Goal: Task Accomplishment & Management: Use online tool/utility

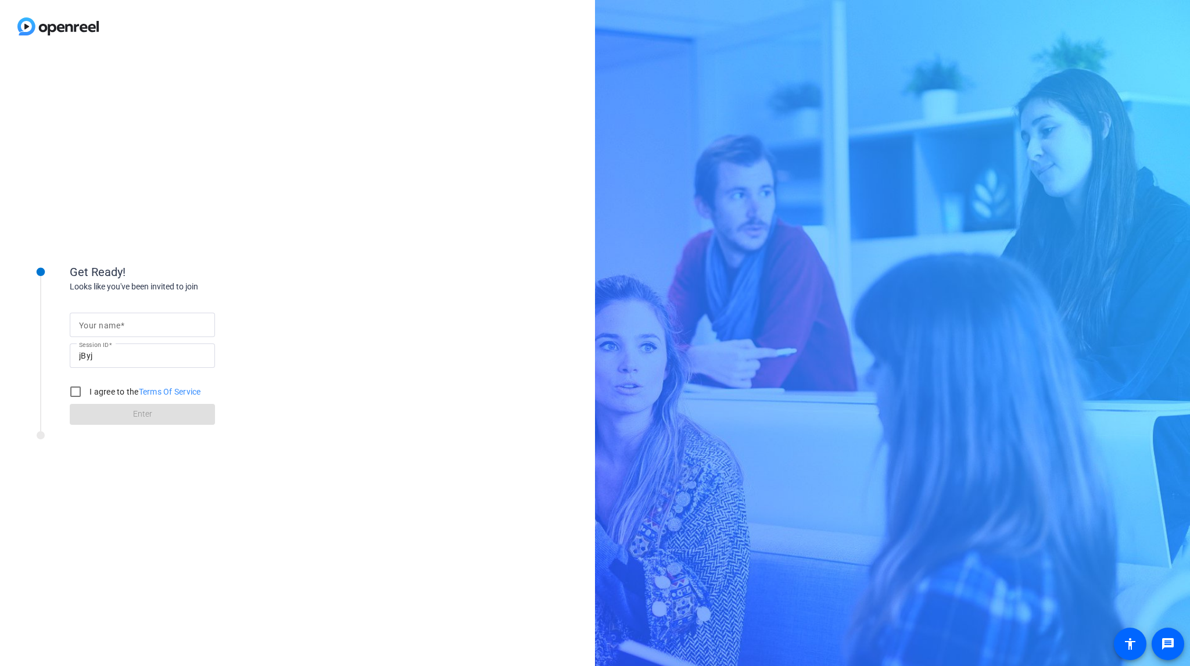
click at [170, 326] on input "Your name" at bounding box center [142, 325] width 127 height 14
type input "allie"
click at [79, 393] on input "I agree to the Terms Of Service" at bounding box center [75, 391] width 23 height 23
checkbox input "true"
click at [114, 411] on span at bounding box center [142, 414] width 145 height 28
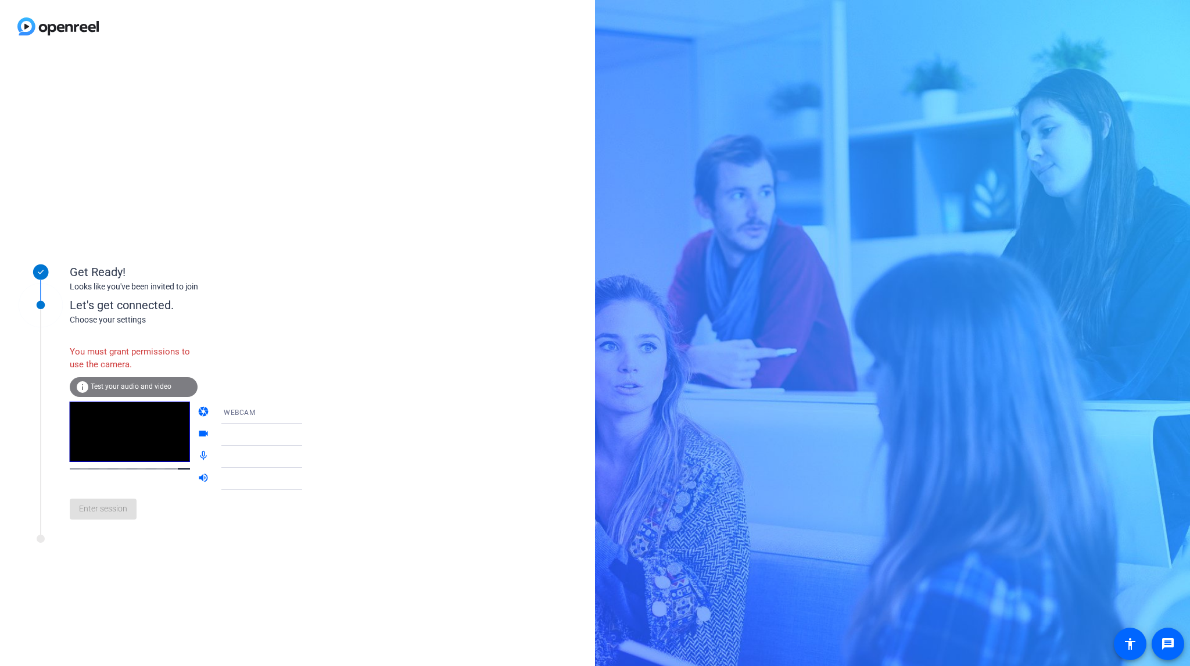
click at [123, 385] on span "Test your audio and video" at bounding box center [131, 386] width 81 height 8
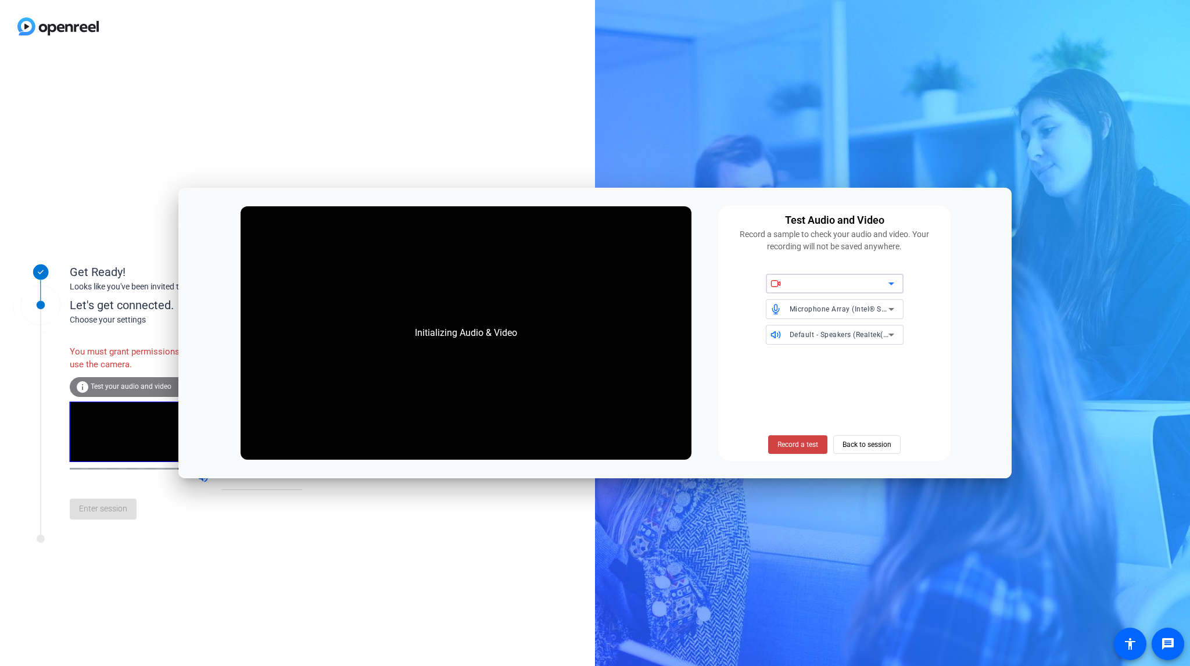
click at [798, 285] on div at bounding box center [838, 283] width 99 height 14
click at [869, 444] on span "Back to session" at bounding box center [866, 444] width 49 height 22
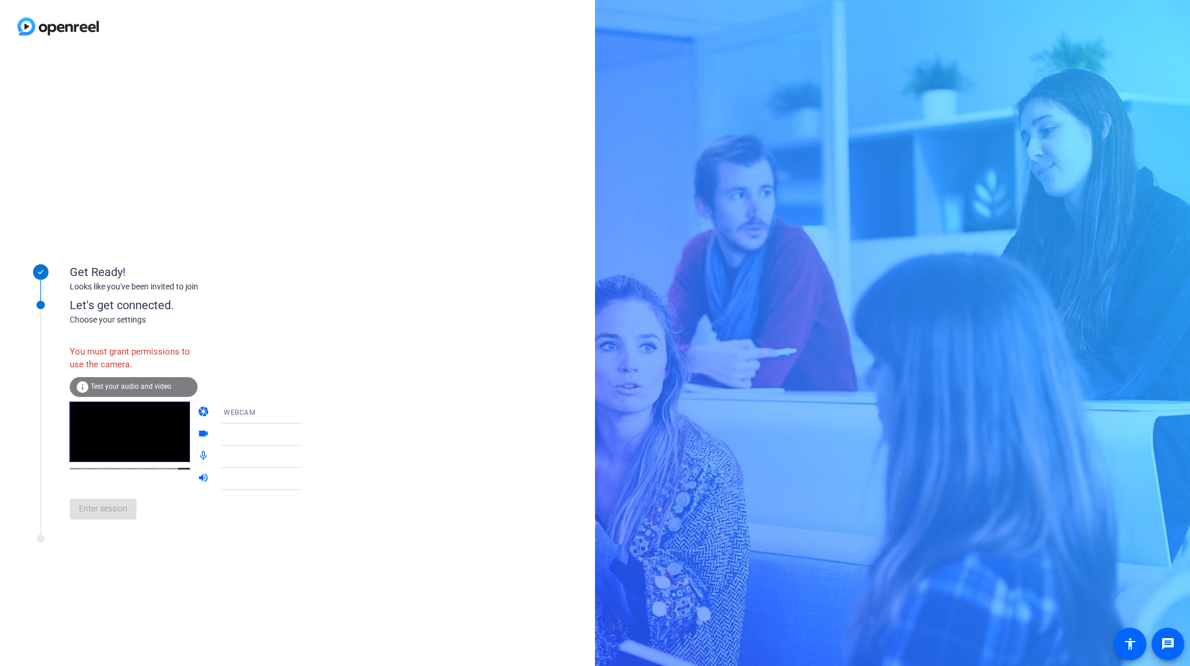
click at [276, 432] on div at bounding box center [267, 434] width 87 height 14
click at [311, 435] on icon at bounding box center [314, 434] width 6 height 3
click at [197, 433] on mat-icon "videocam" at bounding box center [204, 434] width 14 height 14
click at [307, 437] on icon at bounding box center [314, 434] width 14 height 14
click at [307, 409] on icon at bounding box center [314, 412] width 14 height 14
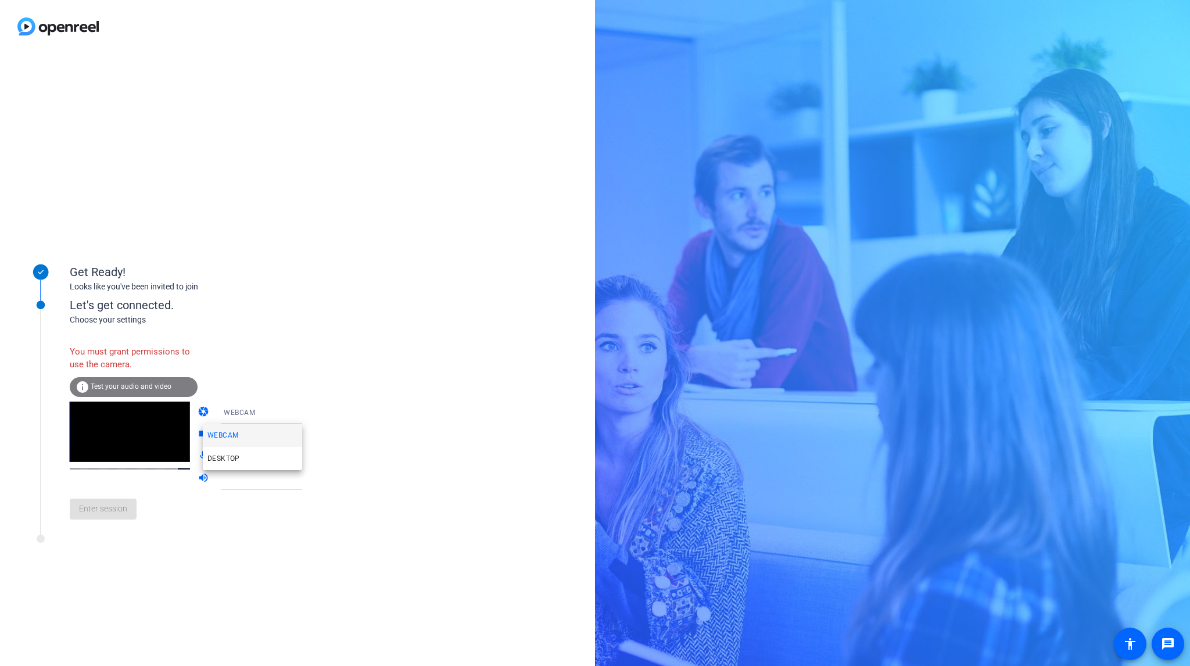
click at [288, 409] on div at bounding box center [595, 333] width 1190 height 666
click at [307, 430] on icon at bounding box center [314, 434] width 14 height 14
click at [311, 411] on icon at bounding box center [314, 412] width 6 height 3
click at [251, 458] on mat-option "DESKTOP" at bounding box center [252, 458] width 99 height 23
click at [271, 415] on div "DESKTOP" at bounding box center [267, 412] width 87 height 15
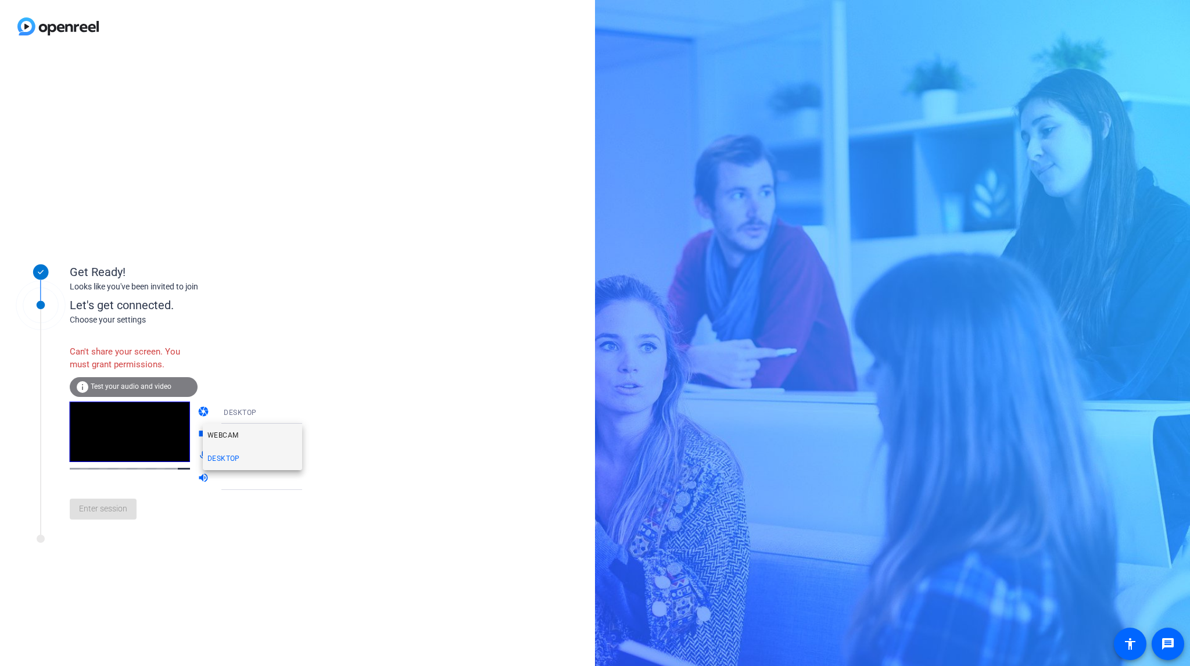
click at [273, 430] on mat-option "WEBCAM" at bounding box center [252, 434] width 99 height 23
click at [307, 433] on icon at bounding box center [314, 434] width 14 height 14
click at [214, 459] on div at bounding box center [269, 456] width 111 height 22
click at [134, 389] on span "Test your audio and video" at bounding box center [131, 386] width 81 height 8
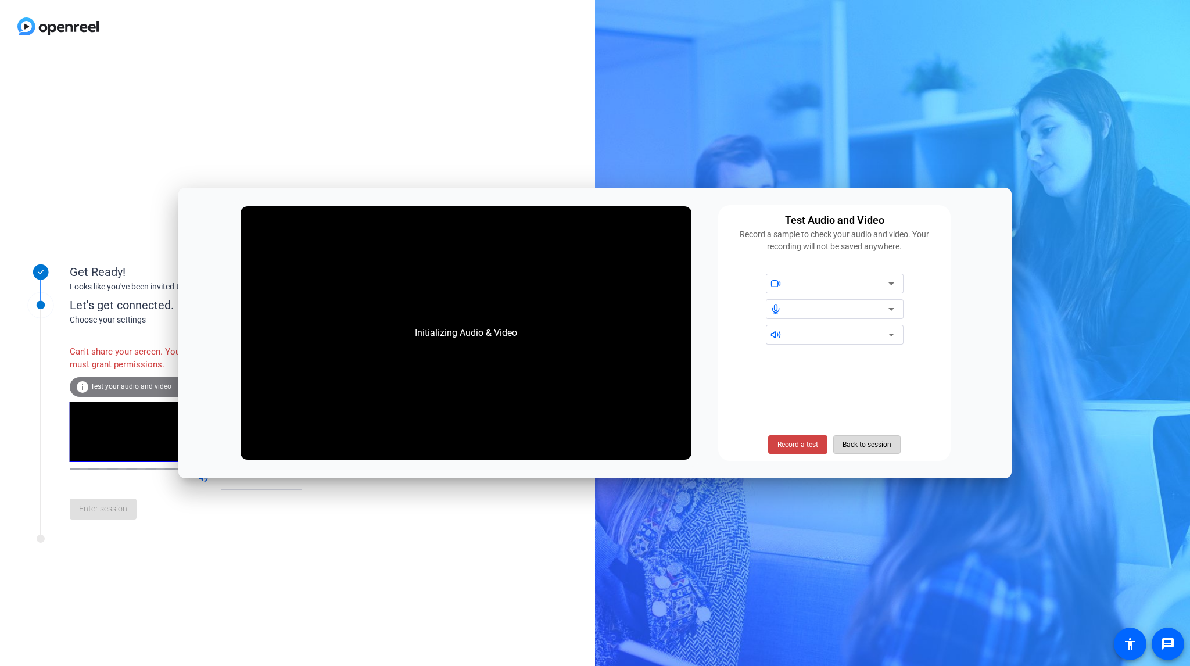
click at [887, 449] on span "Back to session" at bounding box center [866, 444] width 49 height 22
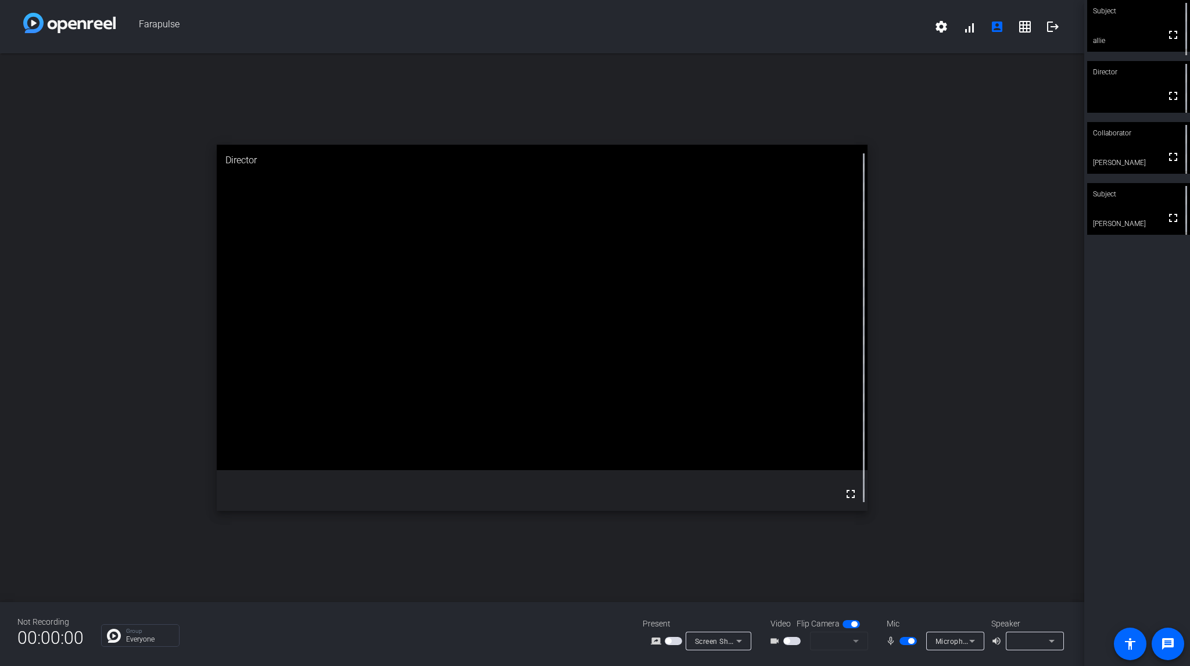
click at [787, 641] on span "button" at bounding box center [787, 641] width 6 height 6
click at [795, 639] on span "button" at bounding box center [795, 641] width 6 height 6
click at [1138, 33] on video at bounding box center [1138, 26] width 103 height 52
click at [1138, 33] on video at bounding box center [1138, 26] width 102 height 51
click at [853, 621] on span "button" at bounding box center [854, 624] width 6 height 6
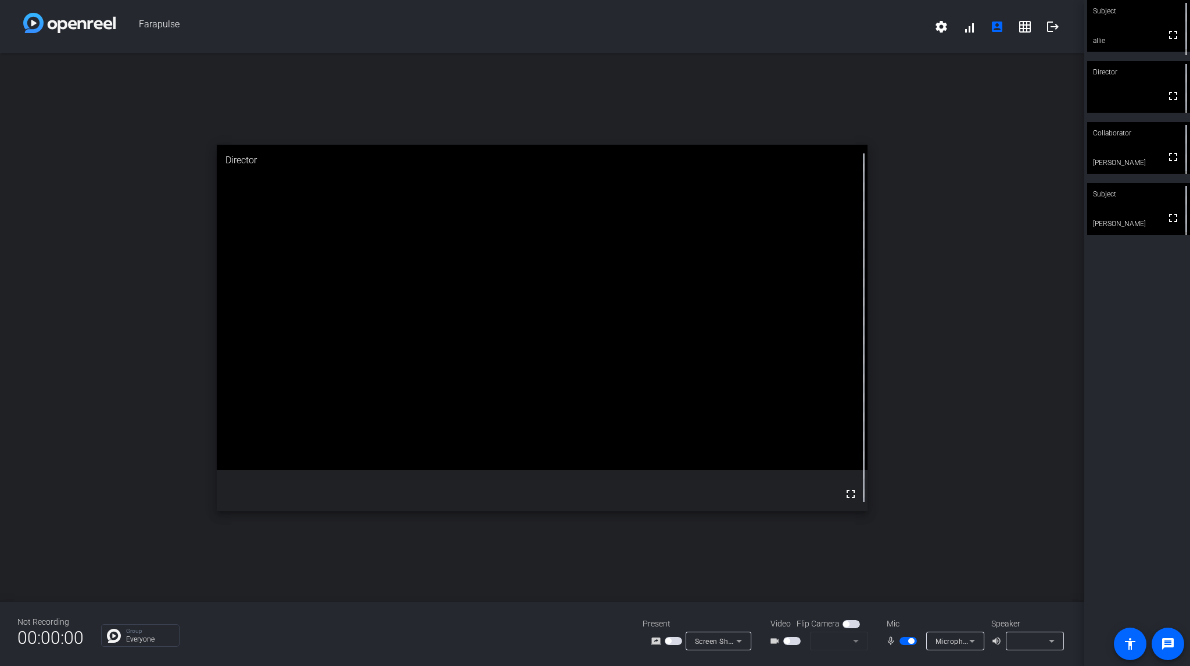
click at [843, 624] on span "button" at bounding box center [846, 624] width 6 height 6
click at [856, 643] on mat-form-field at bounding box center [839, 640] width 58 height 19
click at [793, 640] on span "button" at bounding box center [791, 641] width 17 height 8
click at [818, 640] on div at bounding box center [839, 640] width 58 height 19
click at [856, 641] on icon at bounding box center [856, 641] width 14 height 14
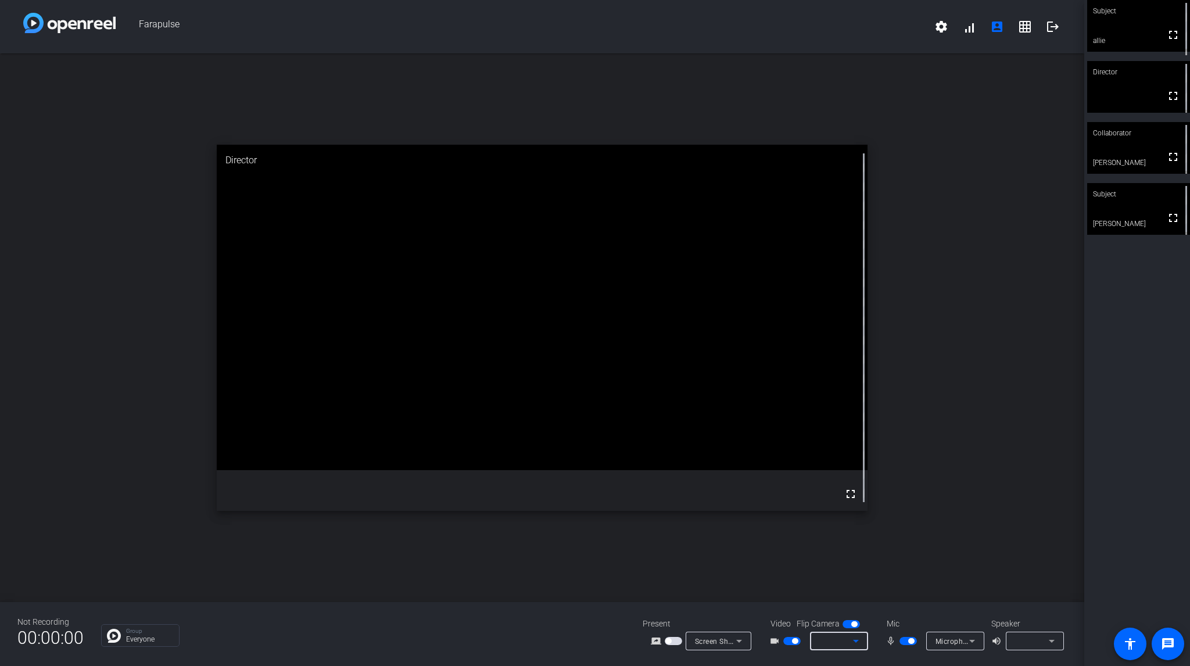
click at [856, 641] on icon at bounding box center [856, 641] width 14 height 14
click at [793, 639] on span "button" at bounding box center [795, 641] width 6 height 6
click at [854, 621] on span "button" at bounding box center [854, 624] width 6 height 6
click at [913, 526] on div "open_in_new Director fullscreen" at bounding box center [542, 327] width 1084 height 548
click at [1030, 641] on div at bounding box center [1032, 641] width 34 height 14
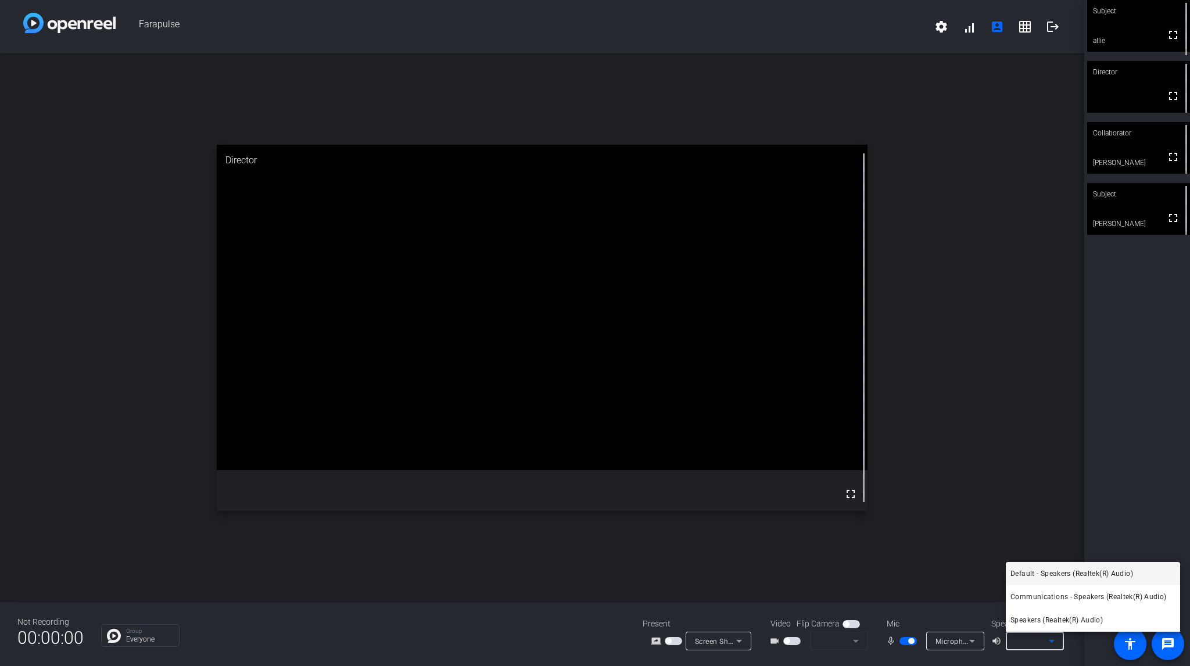
click at [1030, 641] on div at bounding box center [595, 333] width 1190 height 666
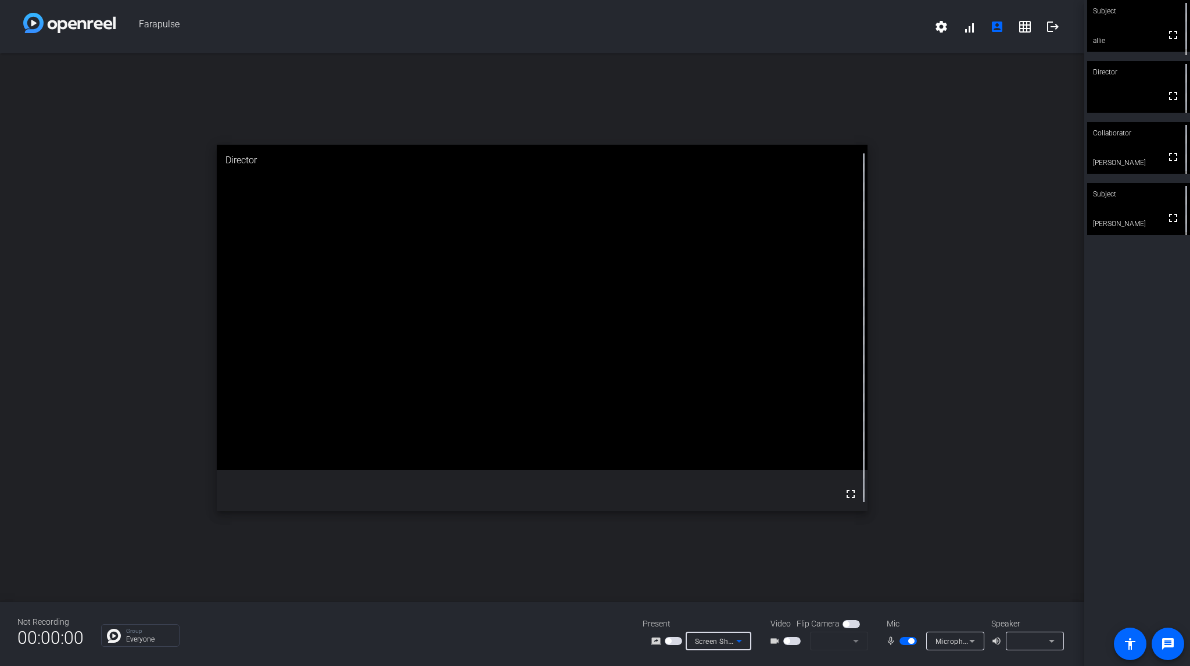
click at [735, 639] on icon at bounding box center [739, 641] width 14 height 14
click at [735, 639] on div at bounding box center [595, 333] width 1190 height 666
click at [792, 638] on span "button" at bounding box center [791, 641] width 17 height 8
click at [853, 640] on icon at bounding box center [856, 640] width 6 height 3
click at [832, 639] on div at bounding box center [836, 641] width 34 height 14
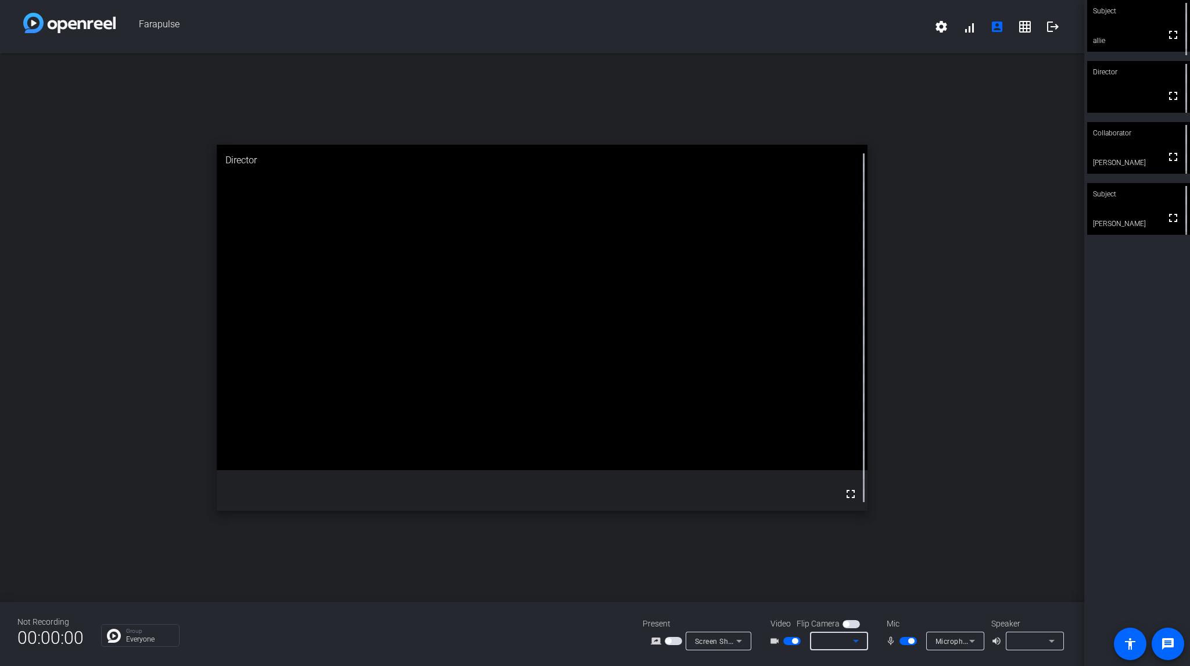
click at [856, 641] on icon at bounding box center [856, 641] width 14 height 14
click at [792, 641] on span "button" at bounding box center [795, 641] width 6 height 6
click at [910, 642] on span "button" at bounding box center [911, 641] width 6 height 6
click at [905, 639] on span "button" at bounding box center [903, 641] width 6 height 6
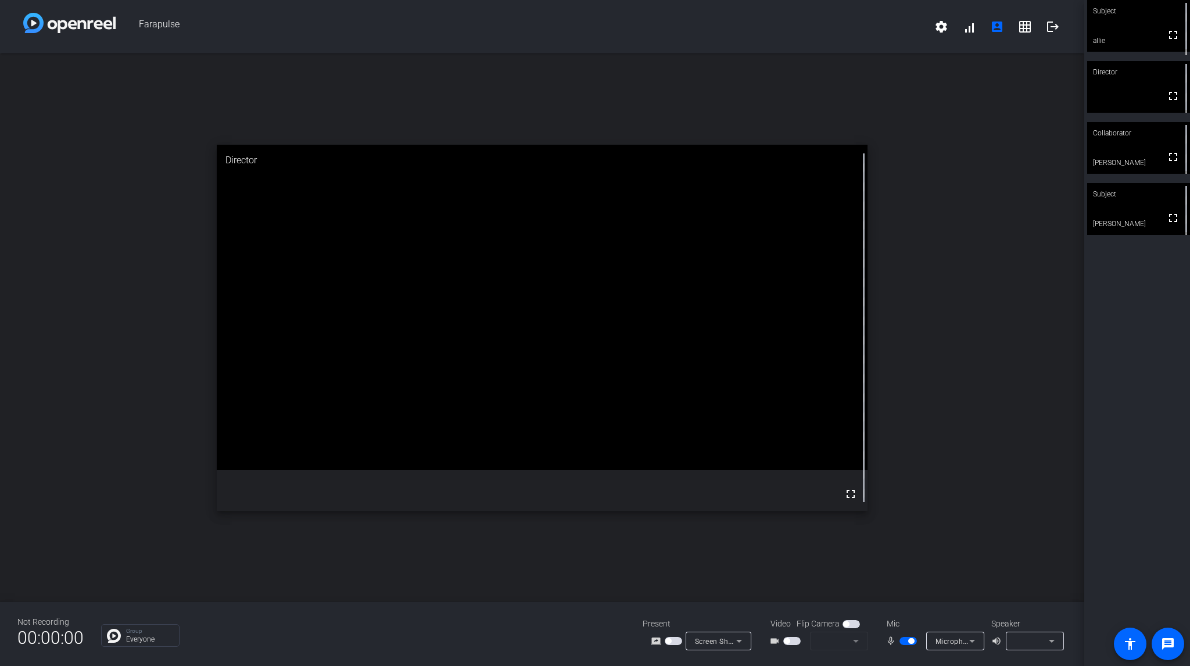
click at [908, 639] on span "button" at bounding box center [911, 641] width 6 height 6
click at [906, 641] on span "button" at bounding box center [907, 641] width 17 height 8
click at [1166, 159] on mat-icon "fullscreen" at bounding box center [1173, 157] width 14 height 14
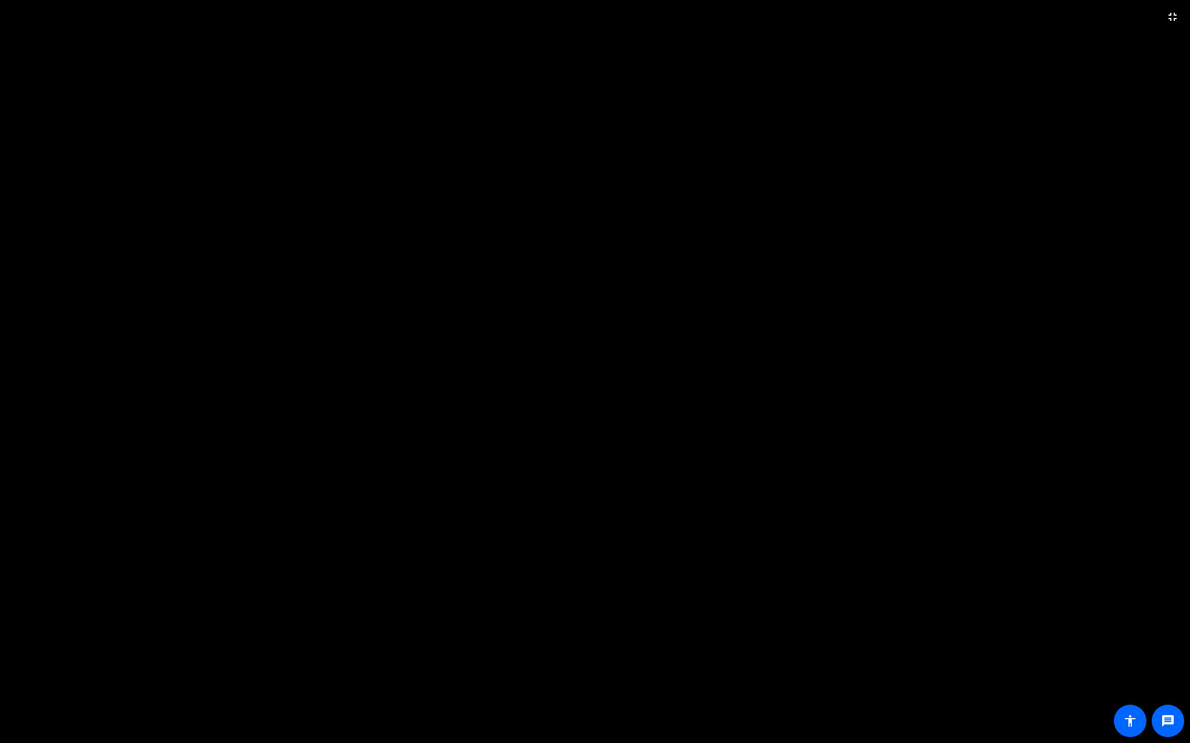
click at [820, 312] on video at bounding box center [595, 371] width 1190 height 743
click at [192, 13] on video at bounding box center [595, 371] width 1190 height 743
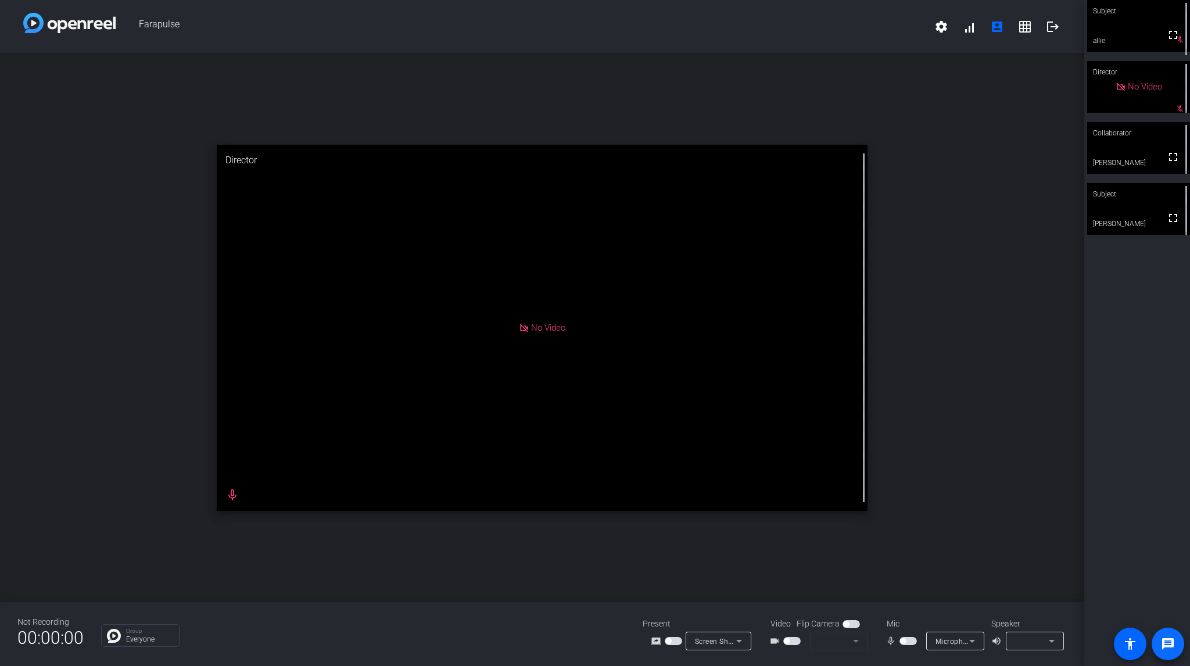
click at [1165, 645] on mat-icon "message" at bounding box center [1167, 644] width 14 height 14
click at [909, 643] on span "button" at bounding box center [907, 641] width 17 height 8
click at [909, 642] on span "button" at bounding box center [911, 641] width 6 height 6
click at [906, 641] on span "button" at bounding box center [907, 641] width 17 height 8
click at [904, 640] on span "button" at bounding box center [907, 641] width 17 height 8
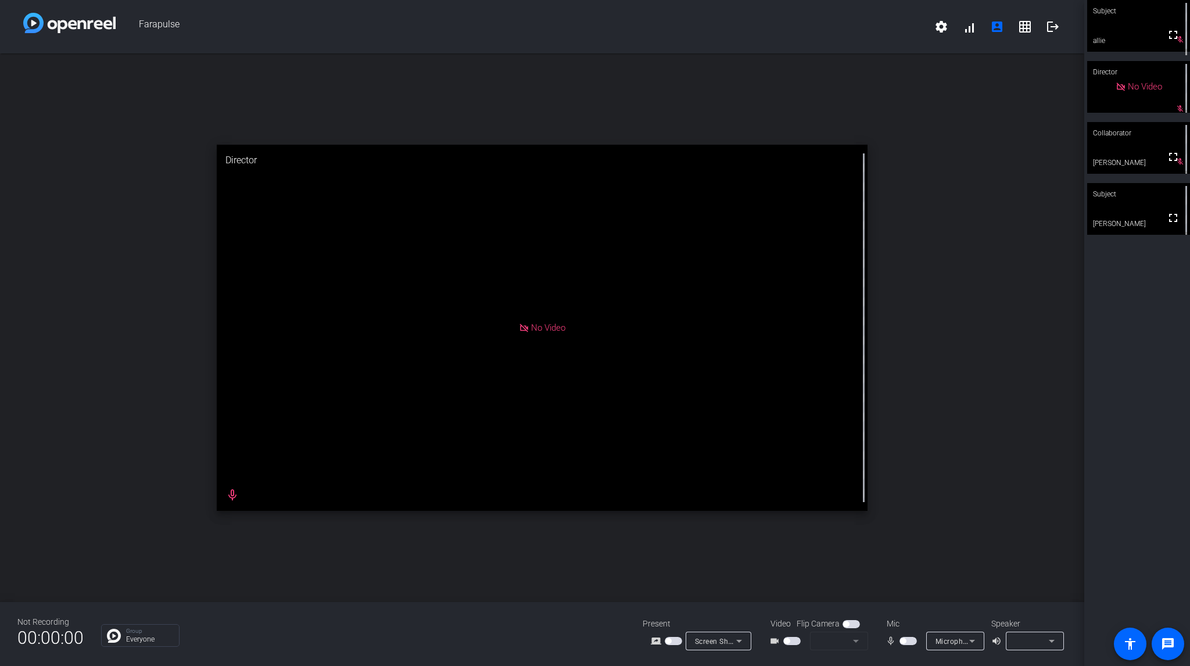
click at [905, 639] on span "button" at bounding box center [903, 641] width 6 height 6
click at [914, 642] on span "button" at bounding box center [907, 641] width 17 height 8
click at [1173, 42] on mat-icon "fullscreen" at bounding box center [1173, 35] width 14 height 14
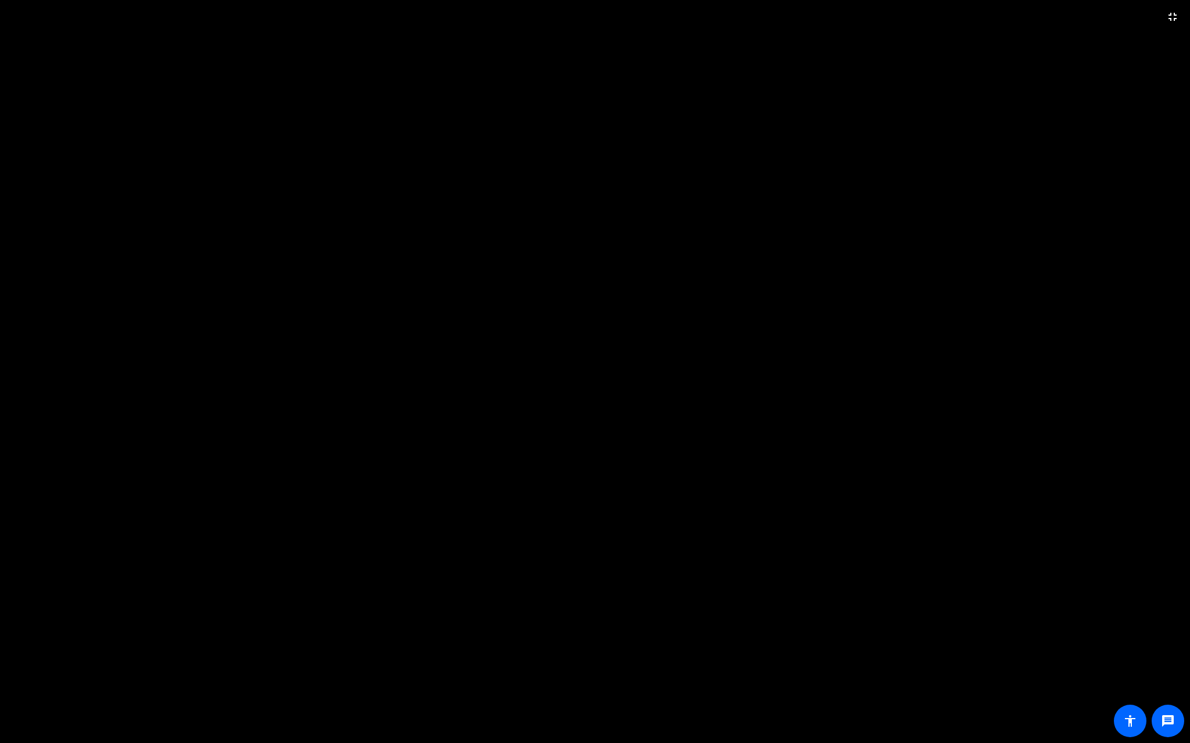
click at [578, 193] on video at bounding box center [595, 371] width 1190 height 743
click at [1171, 16] on mat-icon "fullscreen_exit" at bounding box center [1172, 17] width 14 height 14
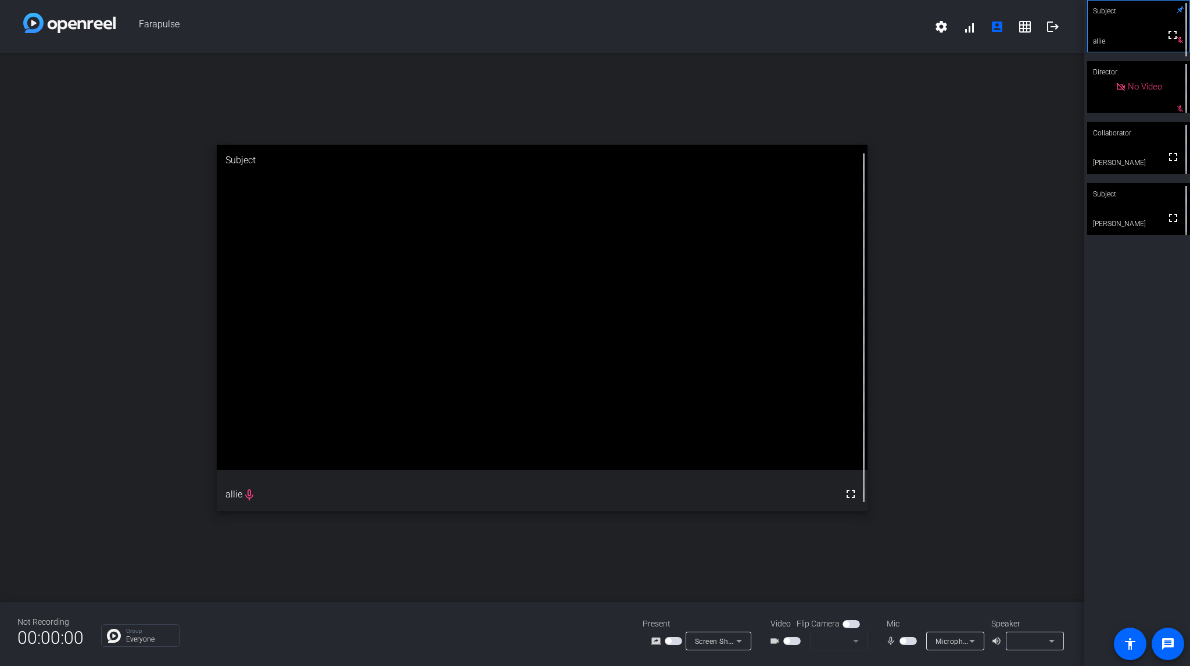
click at [788, 640] on span "button" at bounding box center [787, 641] width 6 height 6
click at [788, 641] on span "button" at bounding box center [791, 641] width 17 height 8
click at [910, 640] on span "button" at bounding box center [907, 641] width 17 height 8
click at [910, 640] on span "button" at bounding box center [911, 641] width 6 height 6
click at [1171, 16] on div "Subject" at bounding box center [1138, 11] width 103 height 22
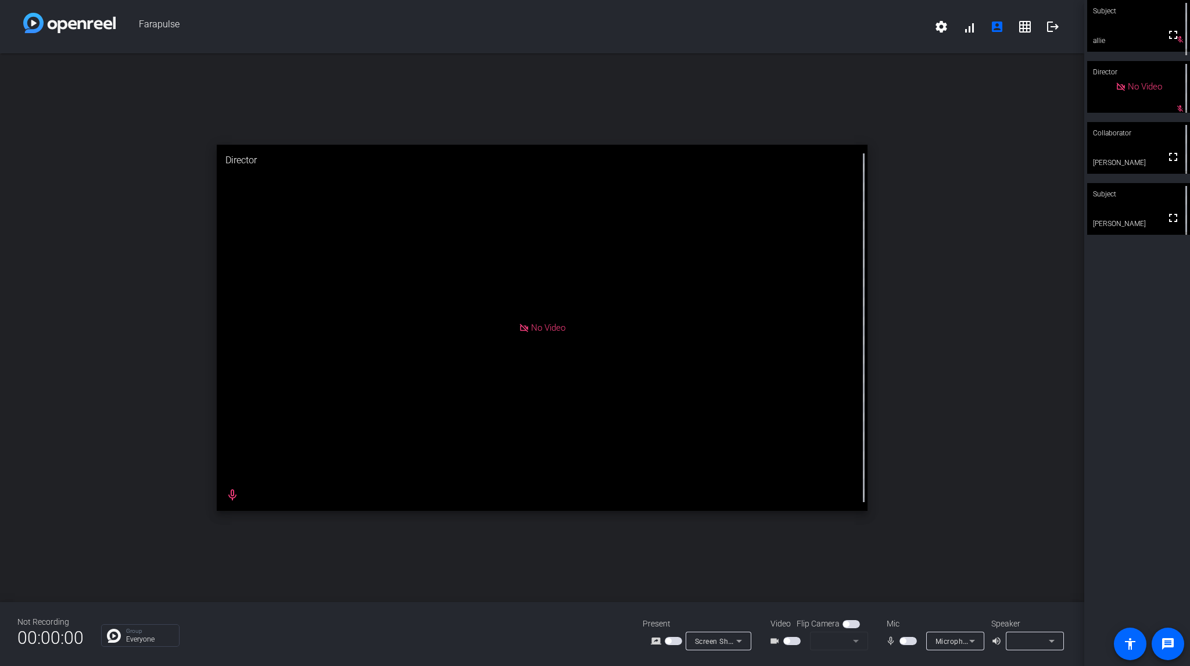
click at [908, 642] on span "button" at bounding box center [907, 641] width 17 height 8
click at [908, 642] on span "button" at bounding box center [911, 641] width 6 height 6
click at [1174, 47] on span at bounding box center [1173, 35] width 28 height 28
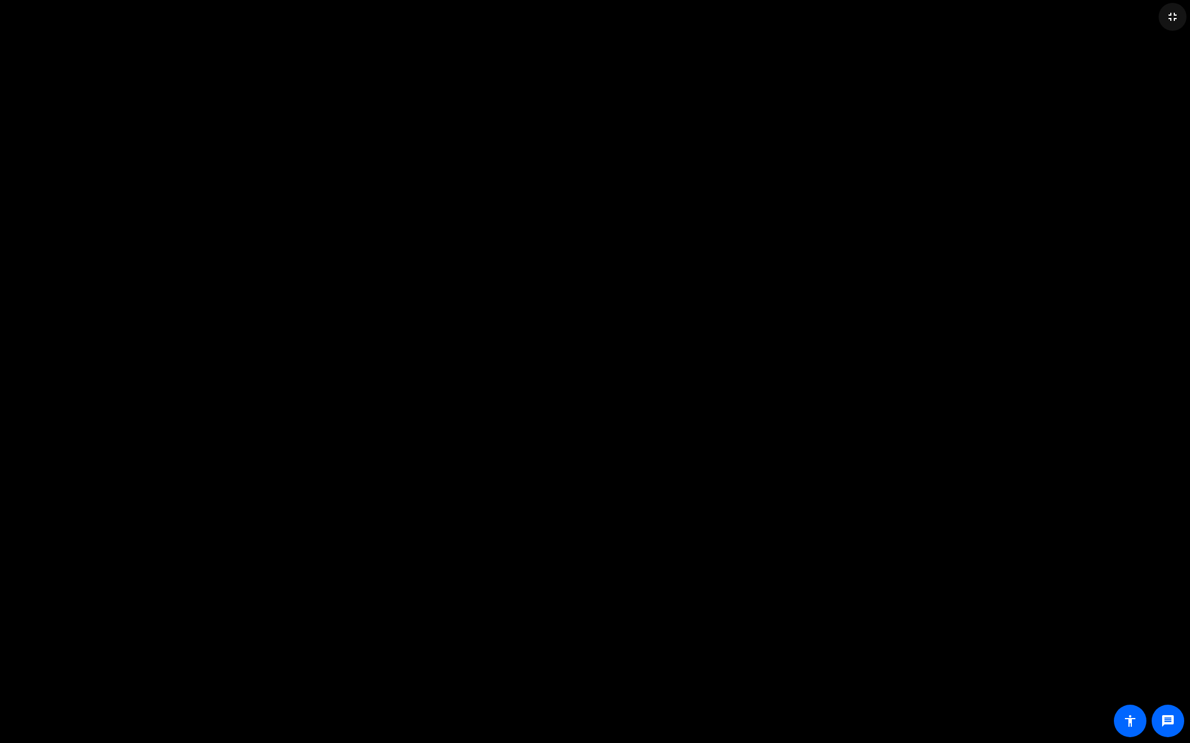
click at [1170, 20] on mat-icon "fullscreen_exit" at bounding box center [1172, 17] width 14 height 14
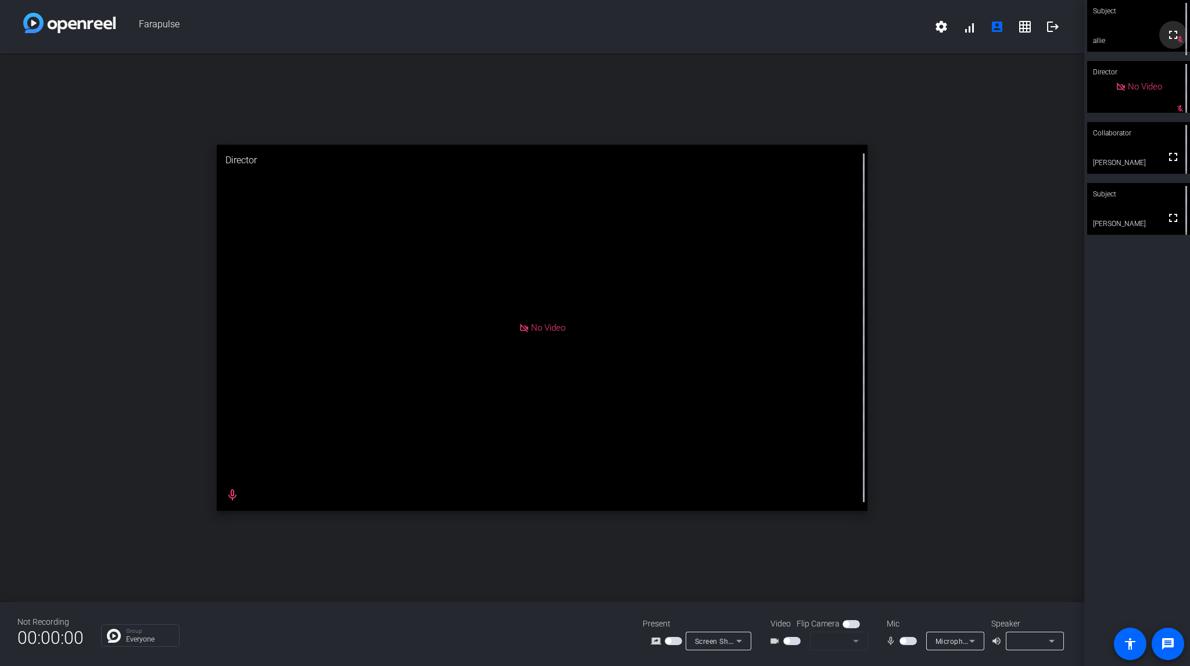
click at [1172, 42] on mat-icon "fullscreen" at bounding box center [1173, 35] width 14 height 14
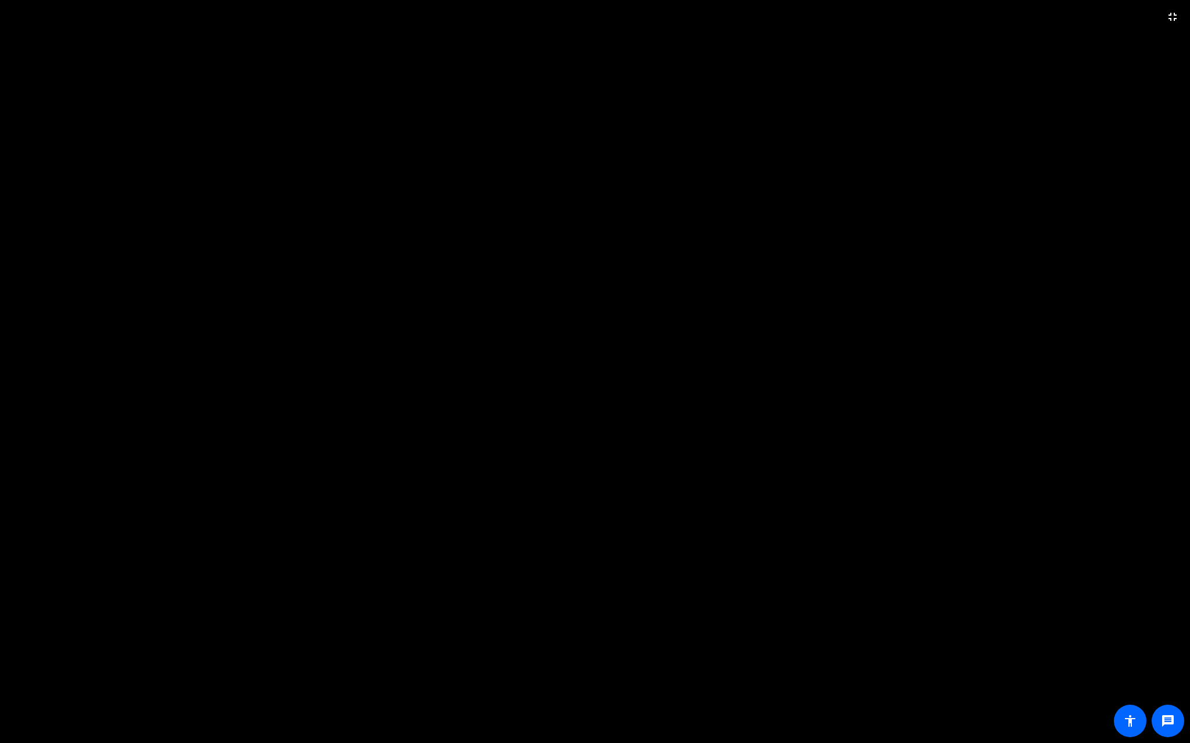
click at [678, 87] on video at bounding box center [595, 371] width 1190 height 743
click at [1178, 16] on mat-icon "fullscreen_exit" at bounding box center [1172, 17] width 14 height 14
